Goal: Unclear

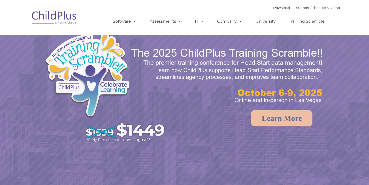
select select "MEDIUM"
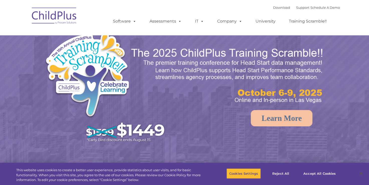
select select "MEDIUM"
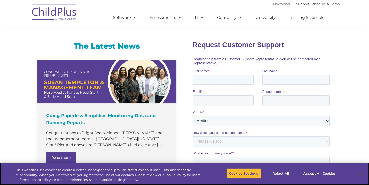
scroll to position [317, 0]
